Goal: Information Seeking & Learning: Learn about a topic

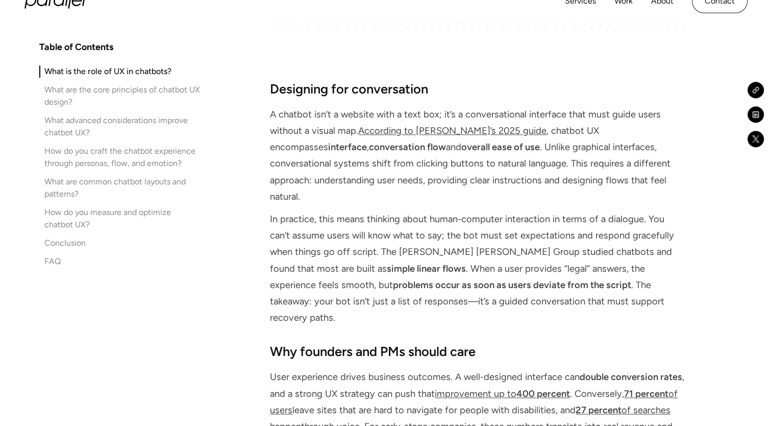
scroll to position [1214, 0]
click at [145, 209] on div "How do you measure and optimize chatbot UX?" at bounding box center [122, 218] width 156 height 24
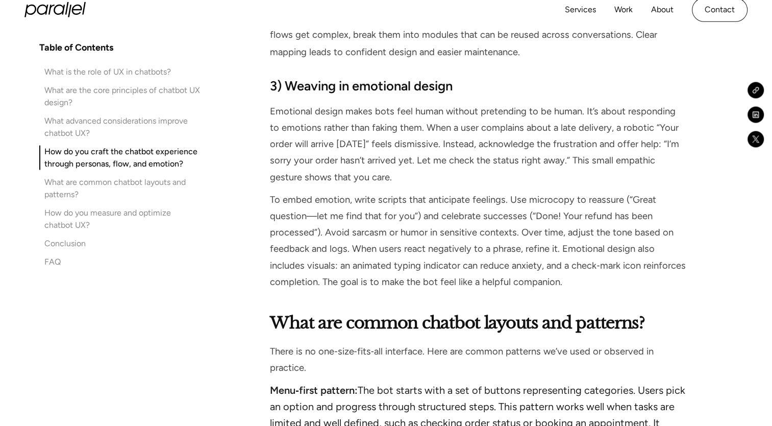
scroll to position [5748, 0]
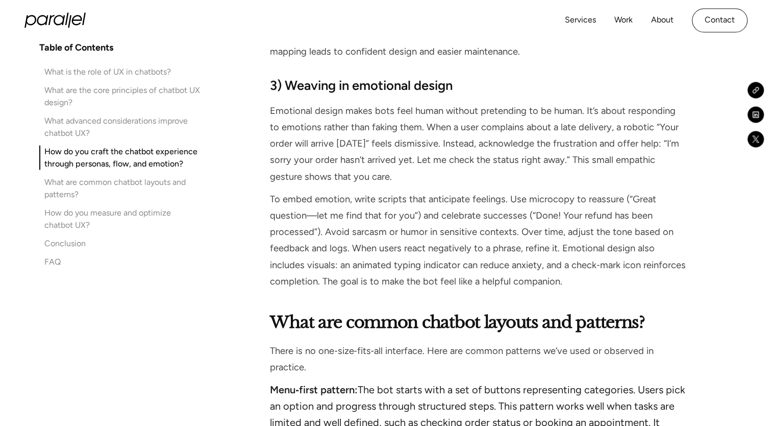
click at [82, 209] on div "How do you measure and optimize chatbot UX?" at bounding box center [122, 218] width 156 height 24
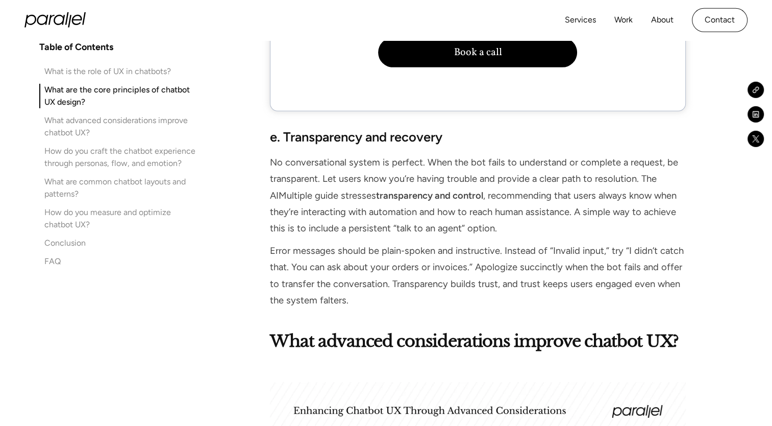
scroll to position [3186, 0]
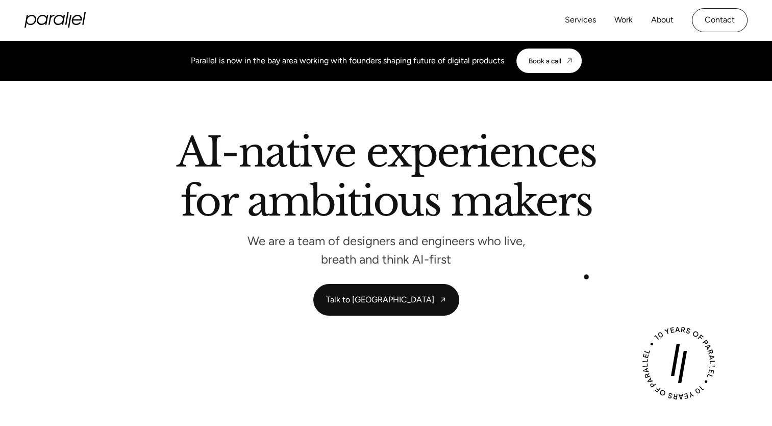
click at [586, 277] on div "AI-native experiences for ambitious makers We are a team of designers and engin…" at bounding box center [386, 223] width 694 height 183
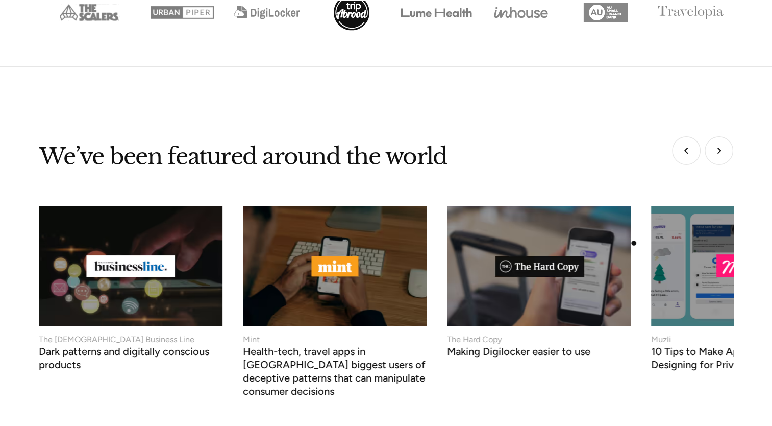
scroll to position [3953, 0]
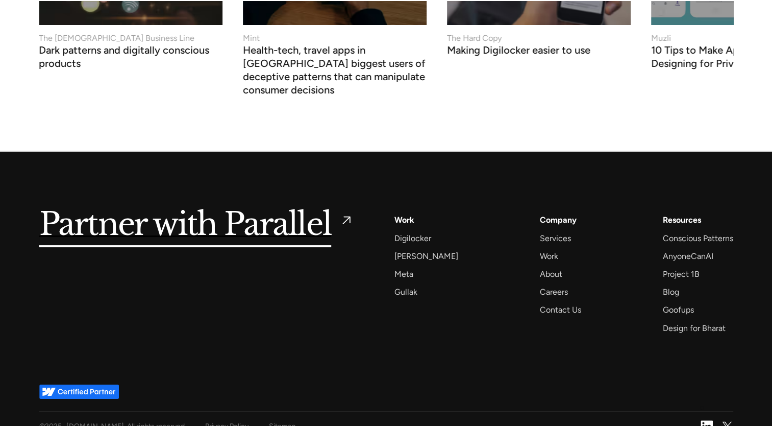
click at [702, 420] on img at bounding box center [707, 426] width 12 height 12
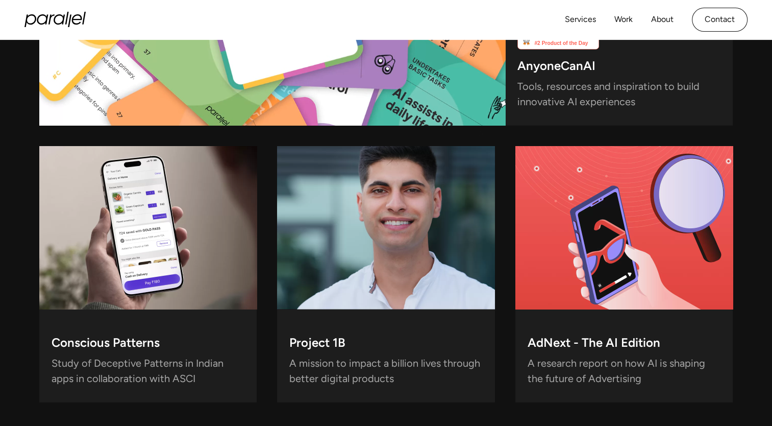
scroll to position [2834, 0]
